Goal: Find specific page/section: Find specific page/section

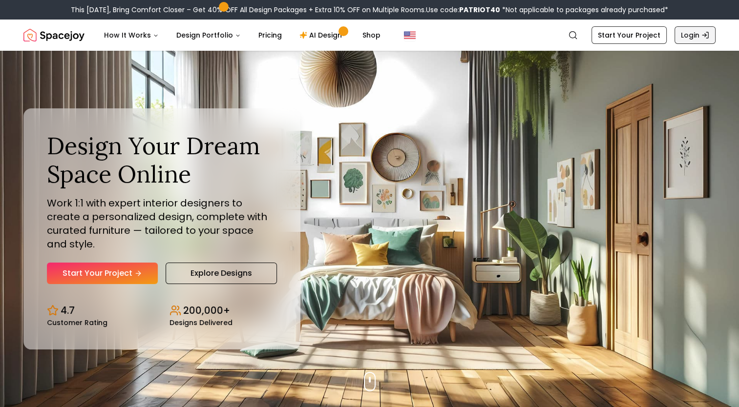
click at [705, 34] on icon "Global" at bounding box center [706, 35] width 8 height 8
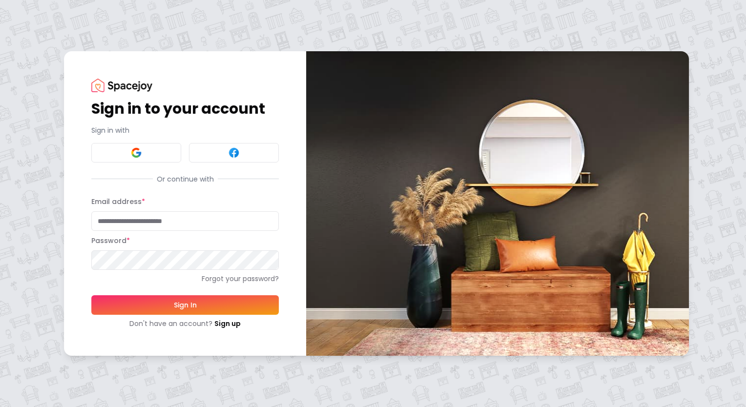
type input "**********"
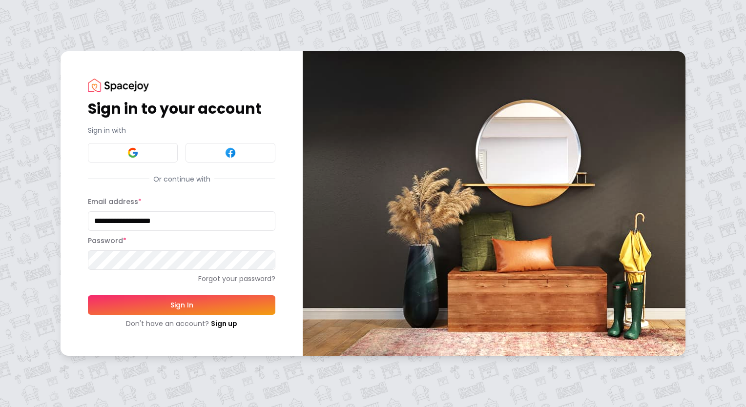
click at [149, 306] on button "Sign In" at bounding box center [182, 306] width 188 height 20
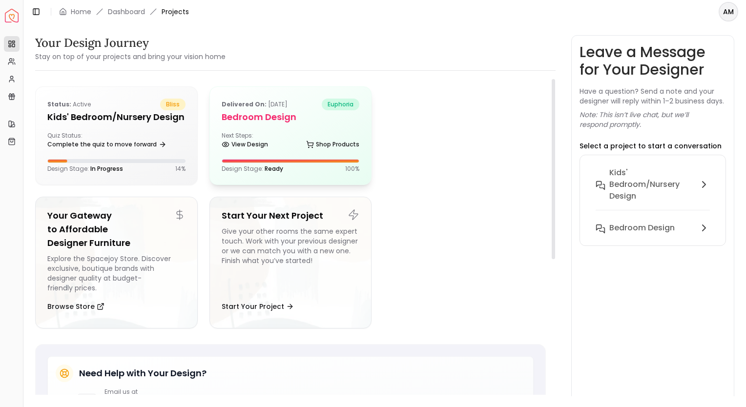
click at [277, 139] on div "Next Steps: View Design Shop Products" at bounding box center [291, 142] width 138 height 20
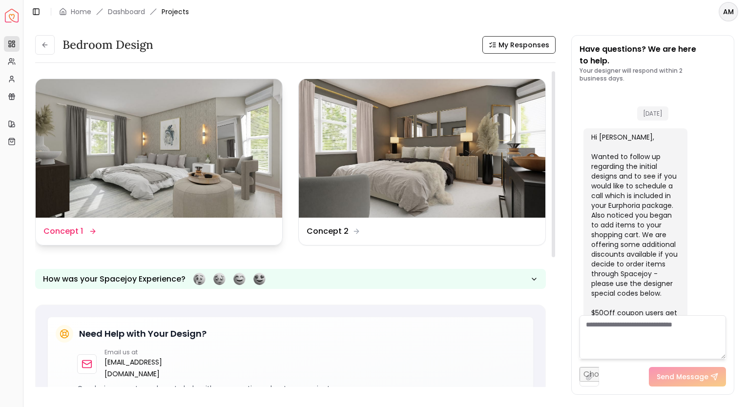
scroll to position [3448, 0]
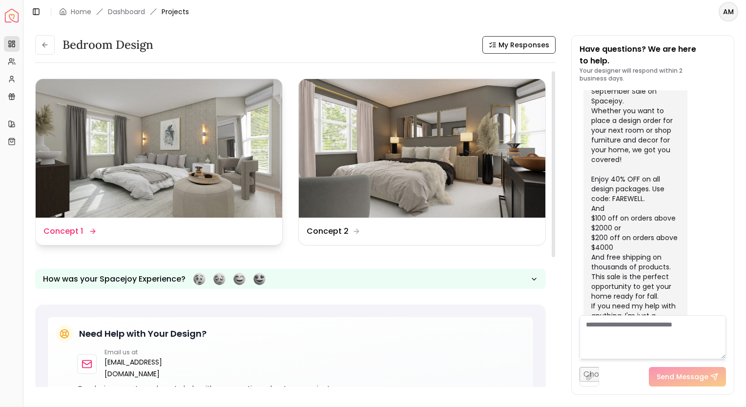
click at [183, 189] on img at bounding box center [159, 148] width 247 height 139
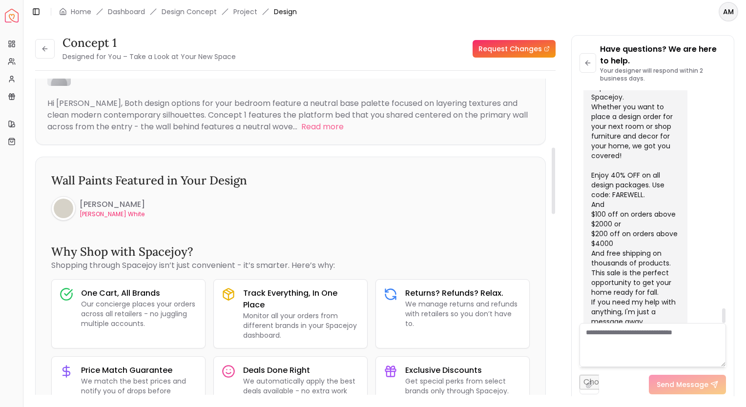
scroll to position [324, 0]
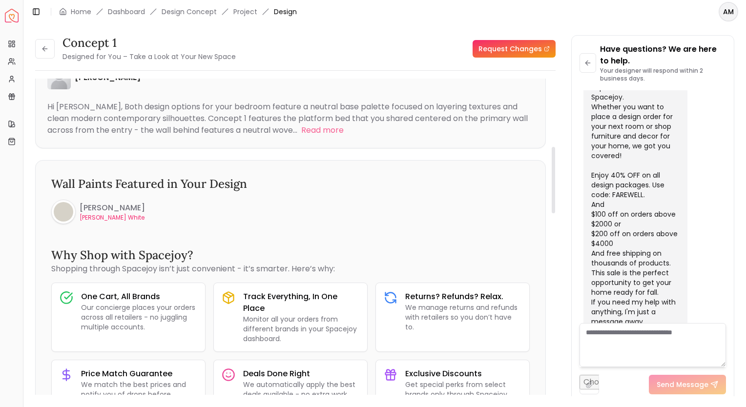
click at [107, 217] on p "[PERSON_NAME] White" at bounding box center [112, 218] width 65 height 8
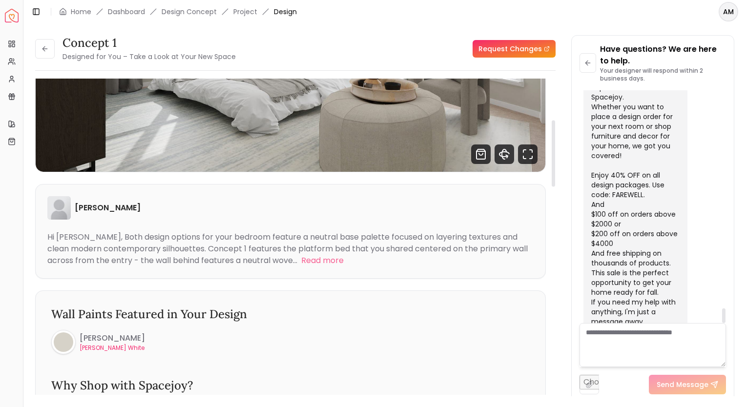
scroll to position [197, 0]
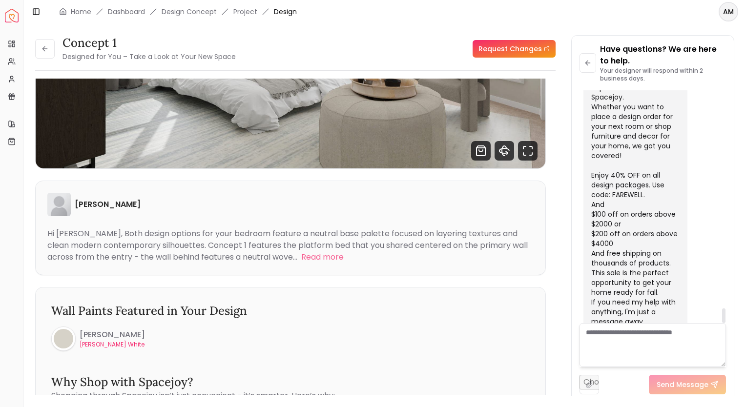
click at [225, 5] on div "Toggle Sidebar Home Dashboard Design Concept Project Design" at bounding box center [163, 12] width 281 height 14
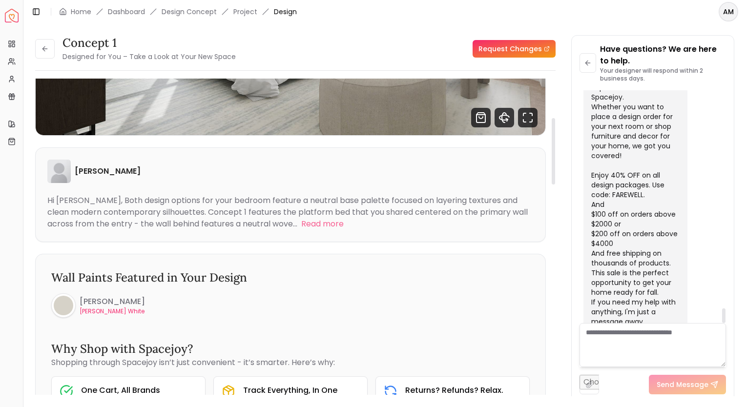
scroll to position [187, 0]
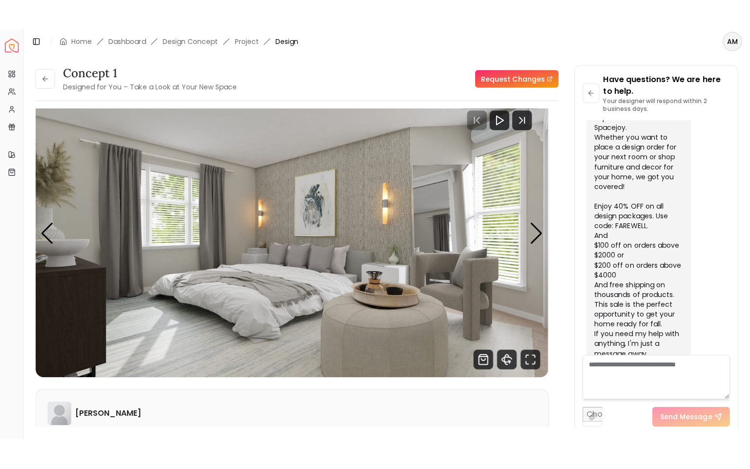
scroll to position [18, 0]
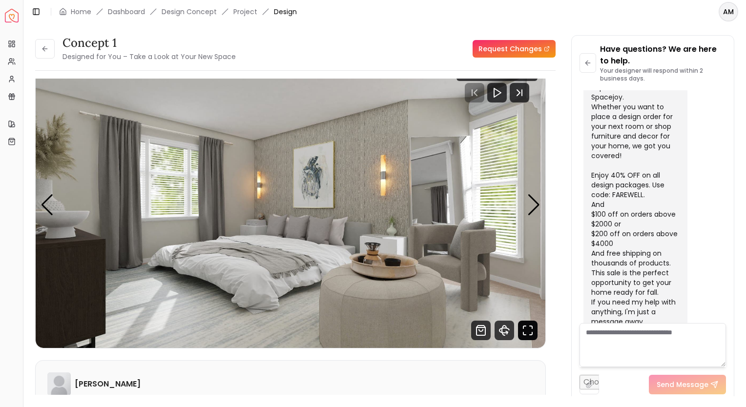
click at [528, 333] on icon "Fullscreen" at bounding box center [528, 331] width 20 height 20
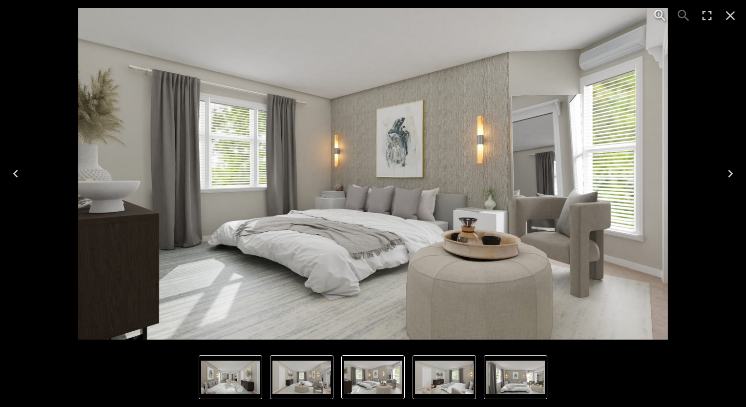
click at [712, 25] on button "Enter Fullscreen" at bounding box center [707, 15] width 23 height 23
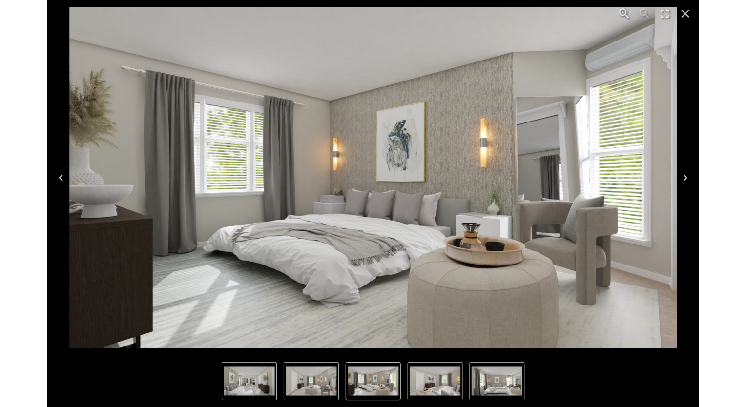
scroll to position [3361, 0]
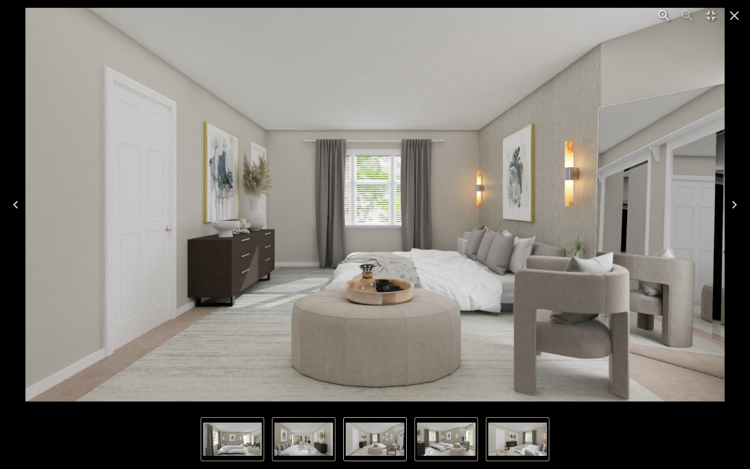
click at [733, 217] on button "Next" at bounding box center [734, 204] width 31 height 39
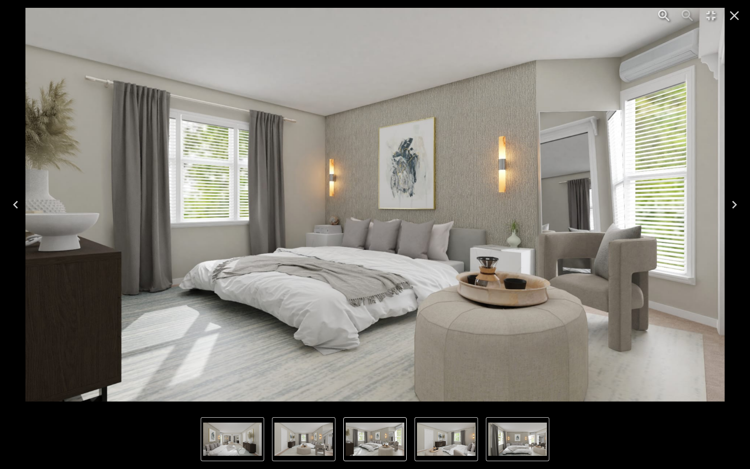
click at [739, 215] on button "Next" at bounding box center [734, 204] width 31 height 39
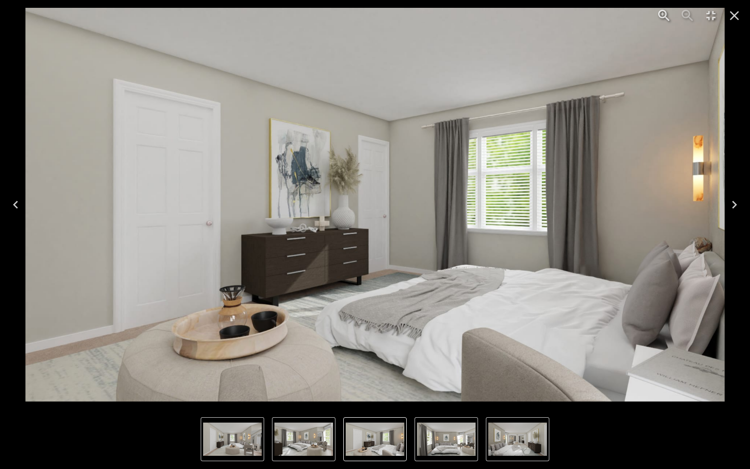
click at [735, 204] on icon "Next" at bounding box center [735, 205] width 16 height 16
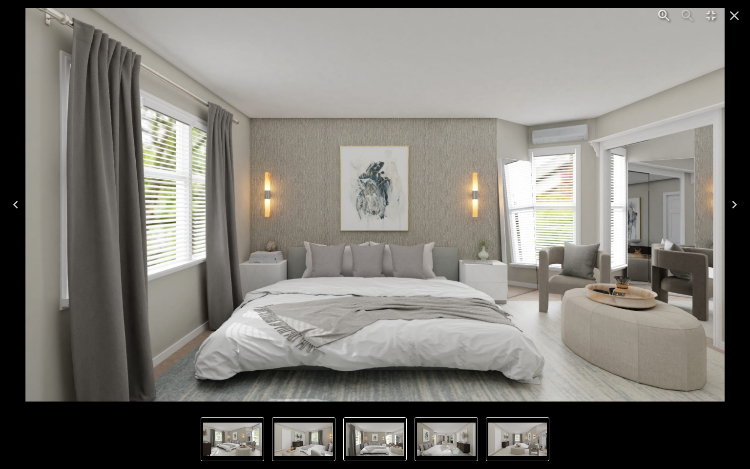
click at [730, 209] on icon "Next" at bounding box center [735, 205] width 16 height 16
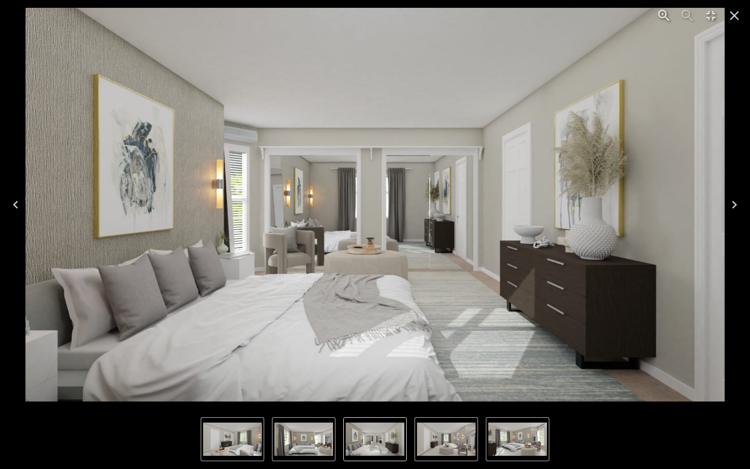
click at [730, 209] on icon "Next" at bounding box center [735, 205] width 16 height 16
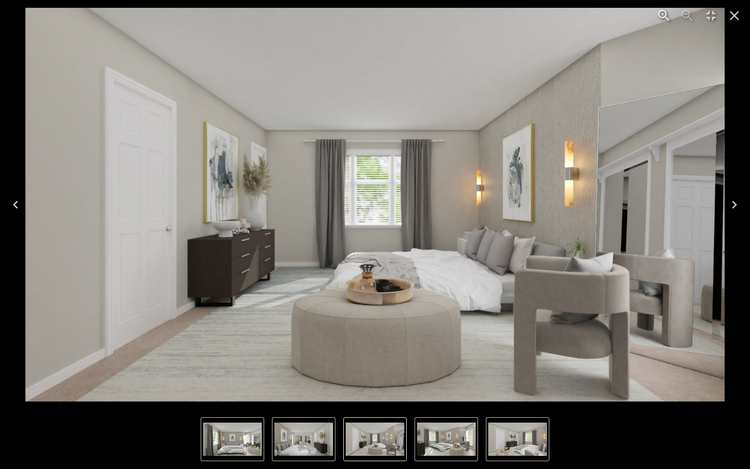
click at [738, 18] on icon "Close" at bounding box center [734, 15] width 9 height 9
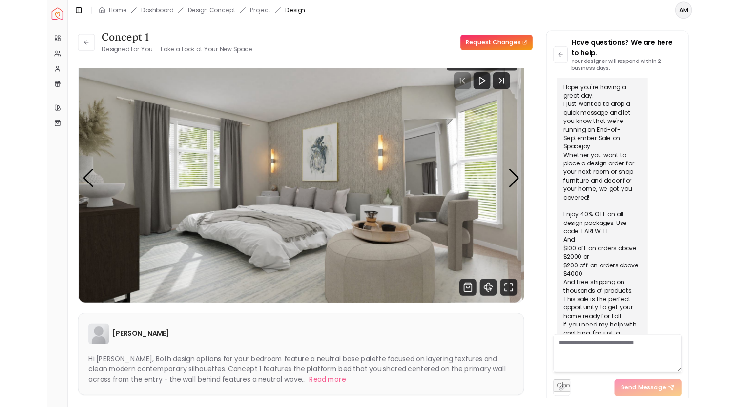
scroll to position [3452, 0]
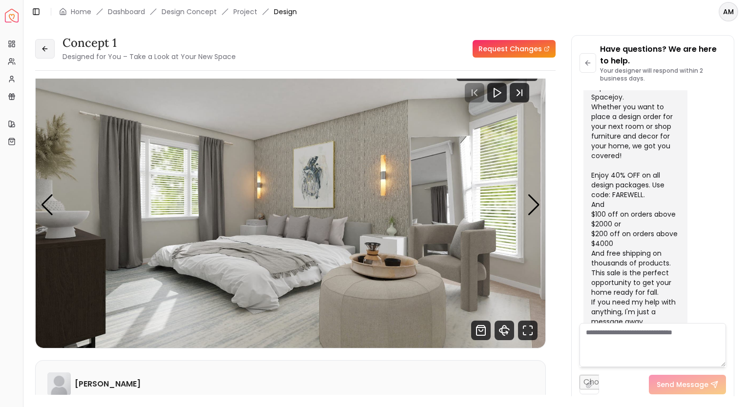
click at [47, 52] on icon at bounding box center [45, 49] width 8 height 8
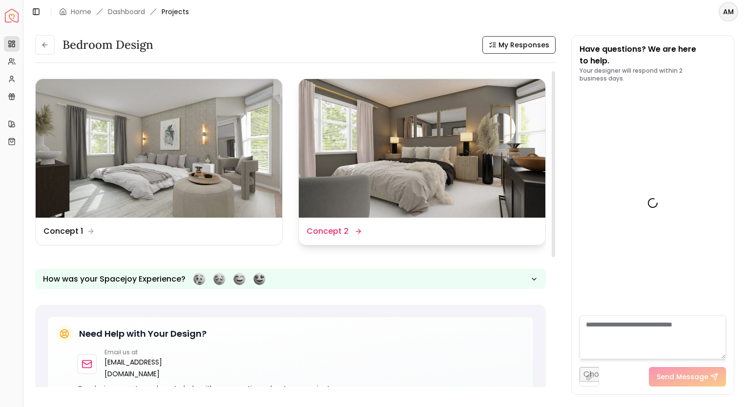
scroll to position [3448, 0]
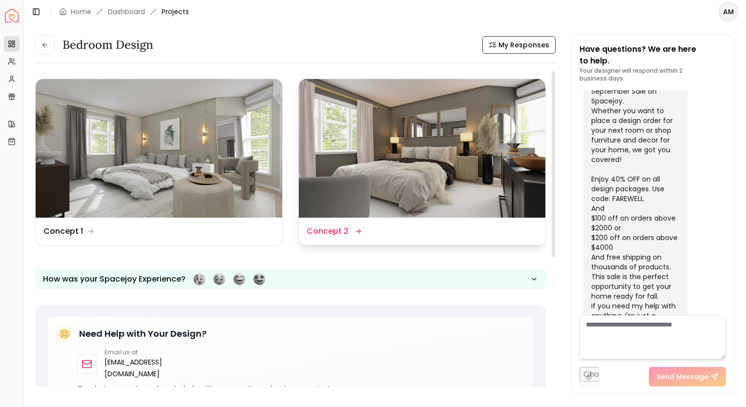
click at [381, 170] on img at bounding box center [422, 148] width 247 height 139
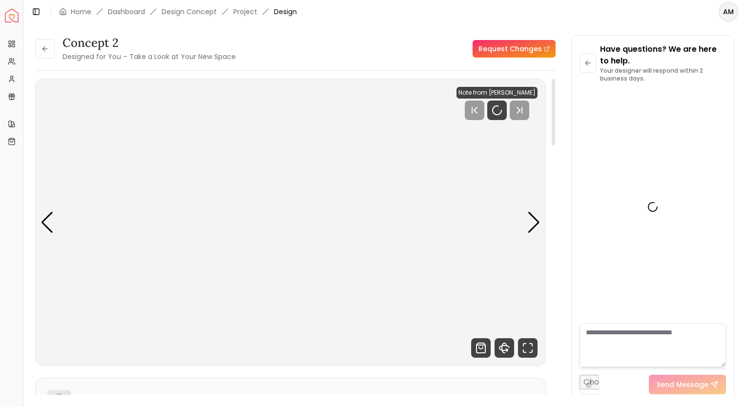
scroll to position [3452, 0]
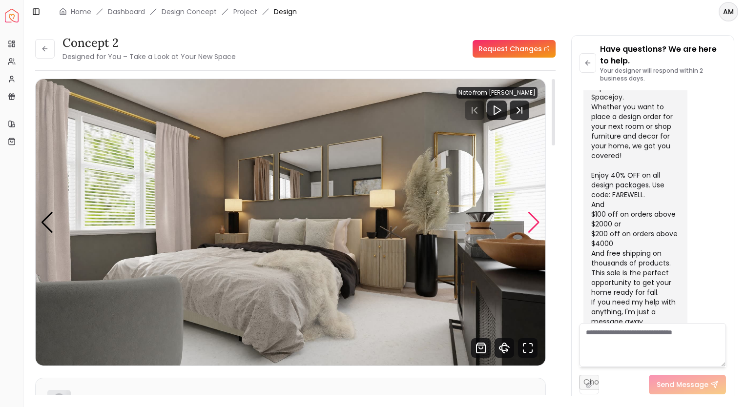
click at [536, 223] on div "Next slide" at bounding box center [534, 222] width 13 height 21
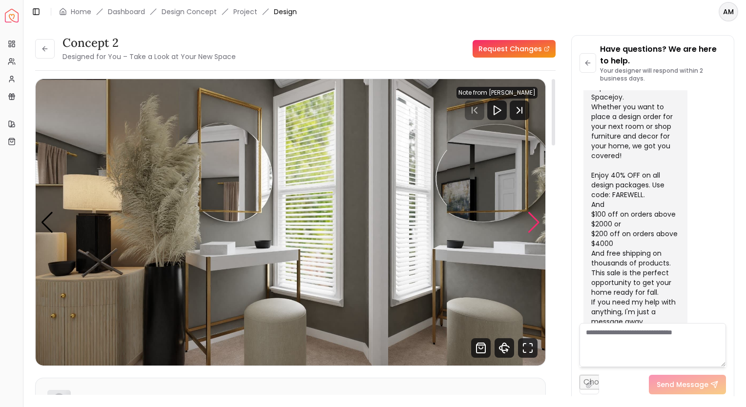
click at [536, 223] on div "Next slide" at bounding box center [534, 222] width 13 height 21
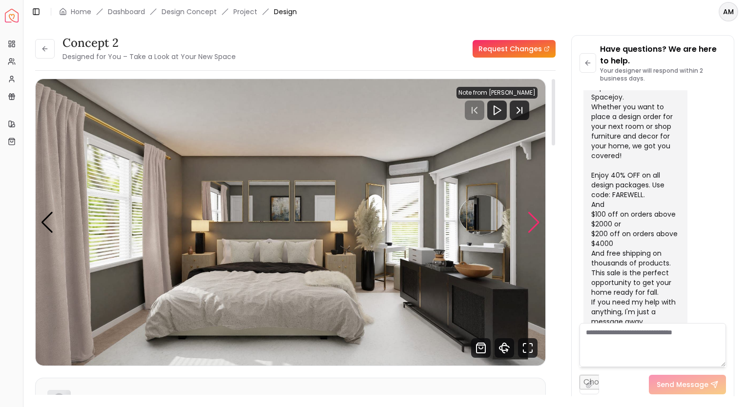
click at [536, 223] on div "Next slide" at bounding box center [534, 222] width 13 height 21
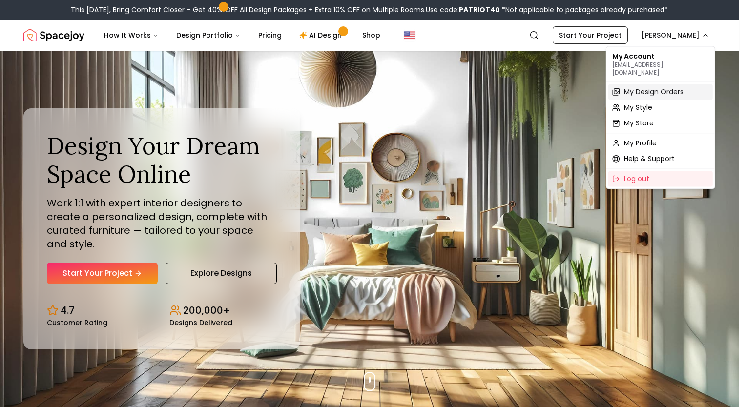
click at [658, 87] on span "My Design Orders" at bounding box center [654, 92] width 60 height 10
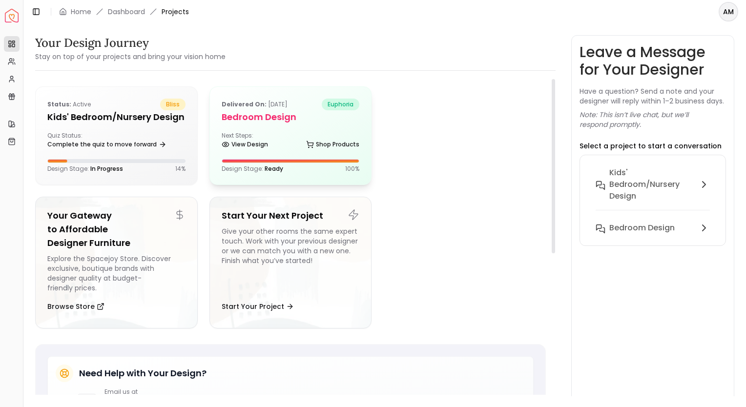
click at [296, 140] on div "Next Steps: View Design Shop Products" at bounding box center [291, 142] width 138 height 20
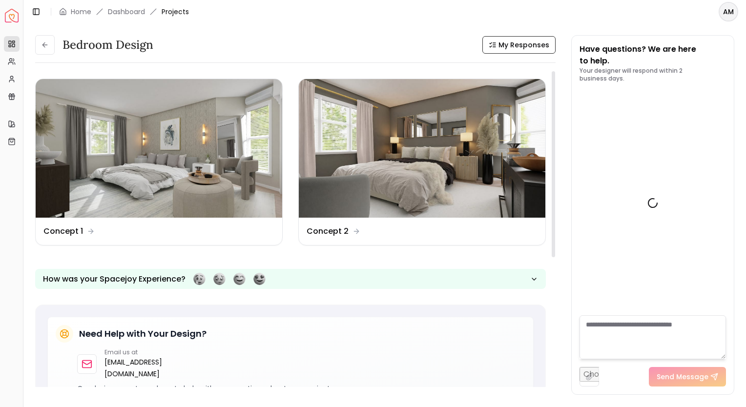
scroll to position [3448, 0]
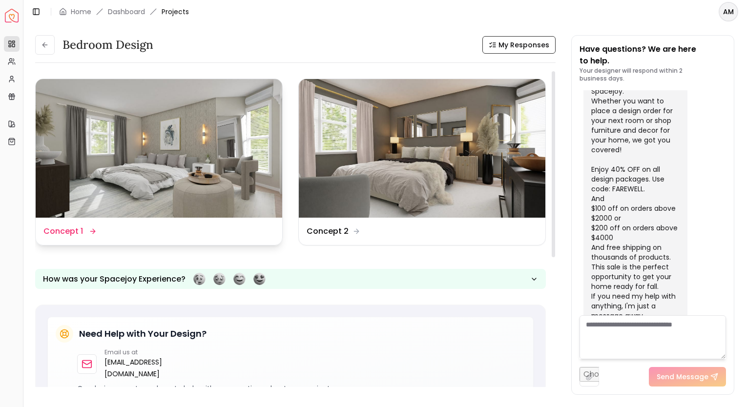
click at [119, 149] on img at bounding box center [159, 148] width 247 height 139
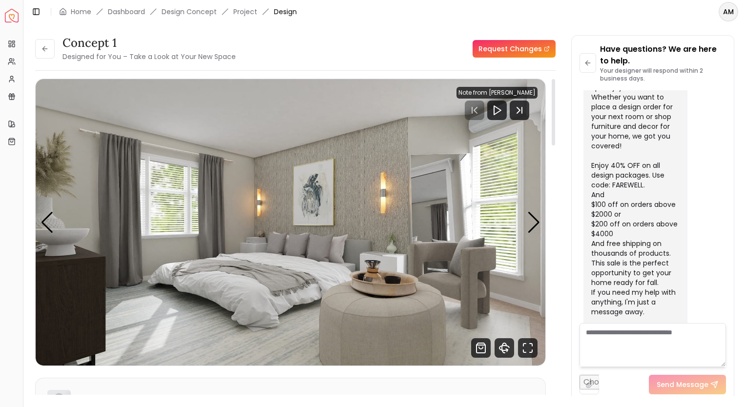
scroll to position [847, 0]
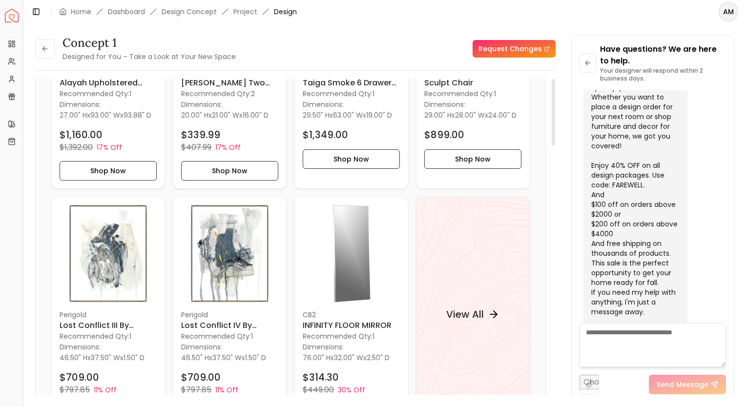
click at [555, 289] on div at bounding box center [553, 241] width 5 height 324
click at [554, 283] on div at bounding box center [553, 289] width 3 height 66
click at [555, 294] on div at bounding box center [553, 289] width 3 height 66
drag, startPoint x: 556, startPoint y: 280, endPoint x: 555, endPoint y: 276, distance: 4.9
click at [555, 276] on div "Concept 1 Designed for You – Take a Look at Your New Space Request Changes Conc…" at bounding box center [385, 210] width 700 height 350
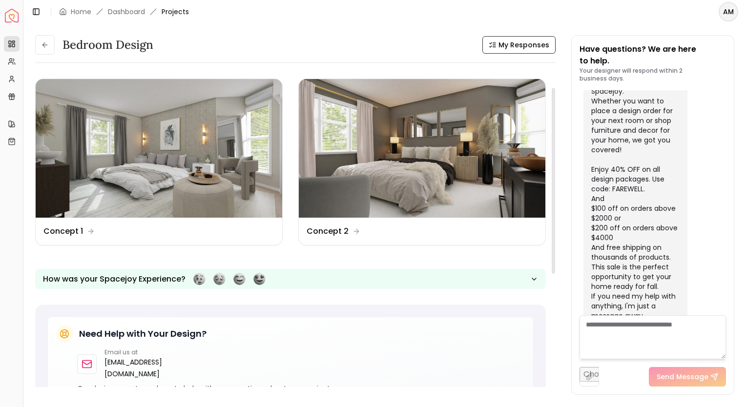
scroll to position [31, 0]
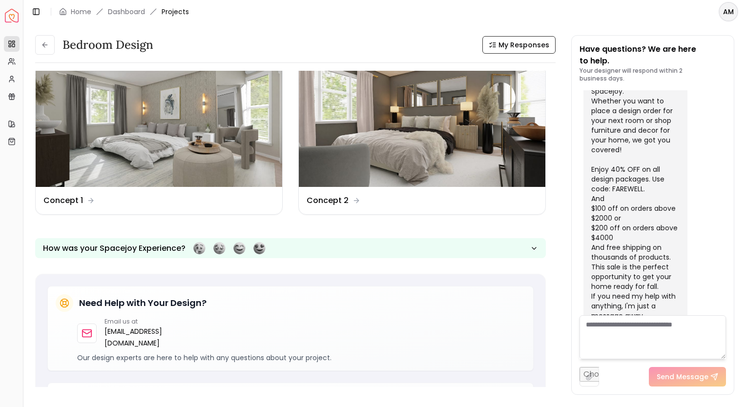
click at [167, 165] on img at bounding box center [159, 117] width 247 height 139
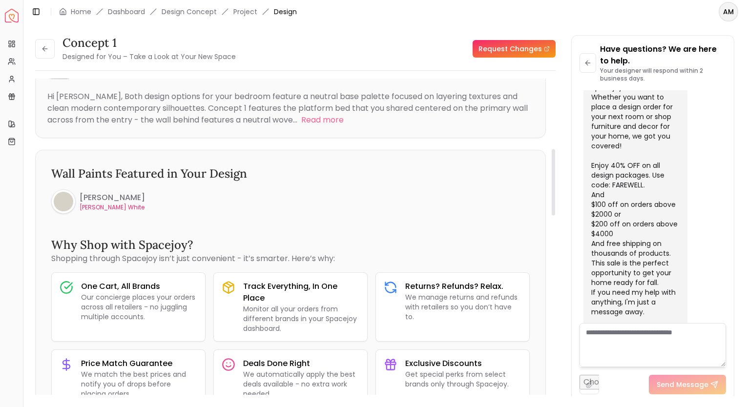
scroll to position [335, 0]
